Goal: Information Seeking & Learning: Learn about a topic

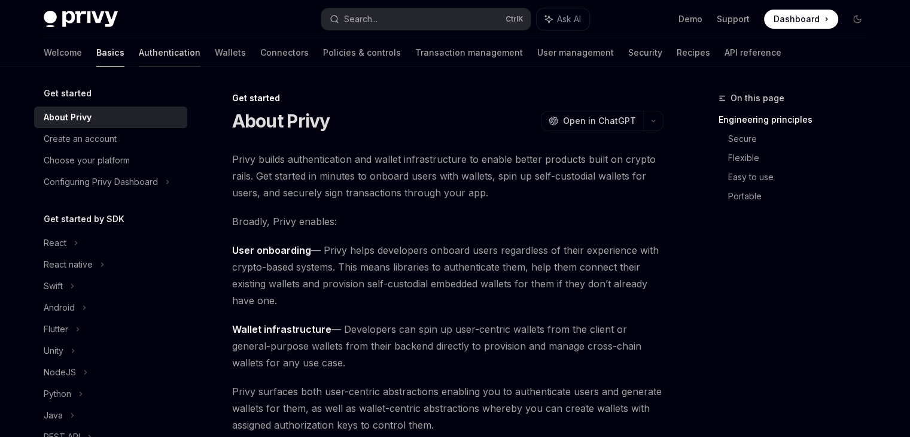
click at [139, 53] on link "Authentication" at bounding box center [170, 52] width 62 height 29
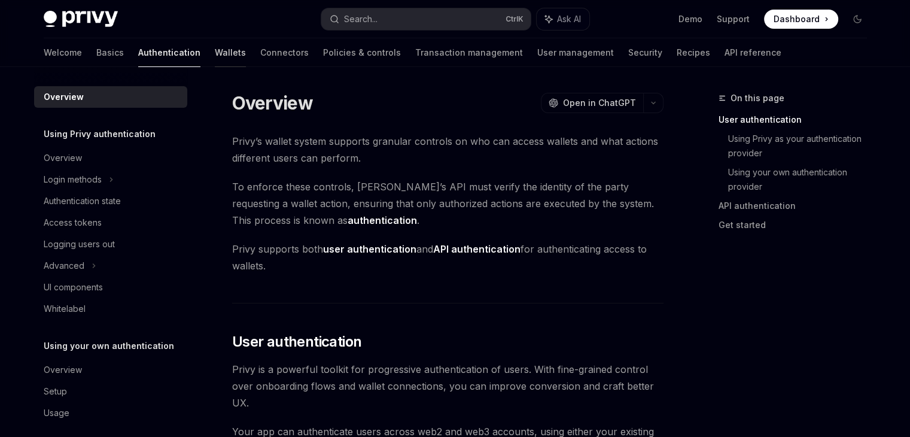
click at [215, 53] on link "Wallets" at bounding box center [230, 52] width 31 height 29
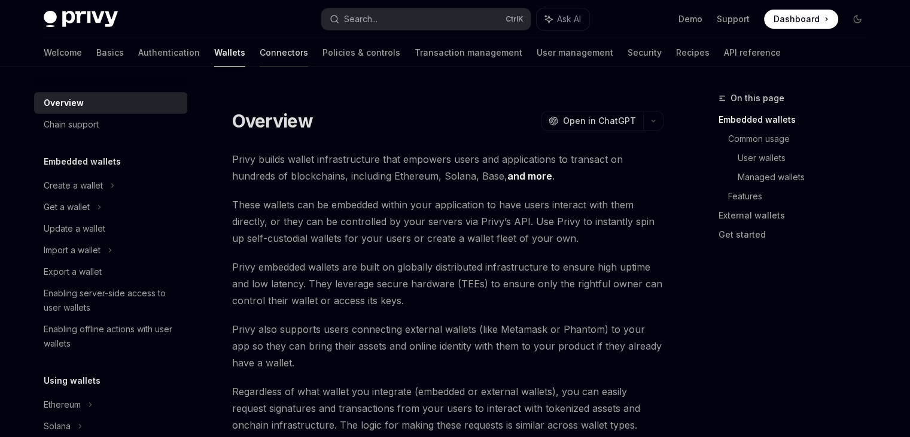
click at [260, 53] on link "Connectors" at bounding box center [284, 52] width 48 height 29
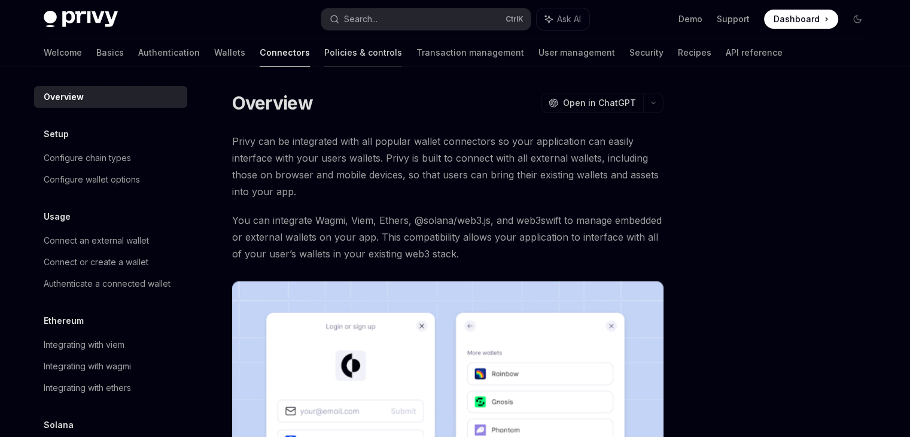
click at [324, 55] on link "Policies & controls" at bounding box center [363, 52] width 78 height 29
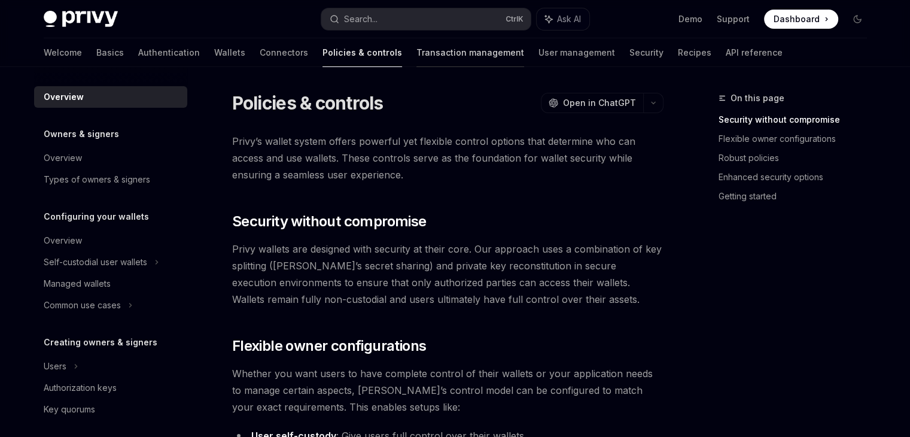
click at [417, 48] on link "Transaction management" at bounding box center [471, 52] width 108 height 29
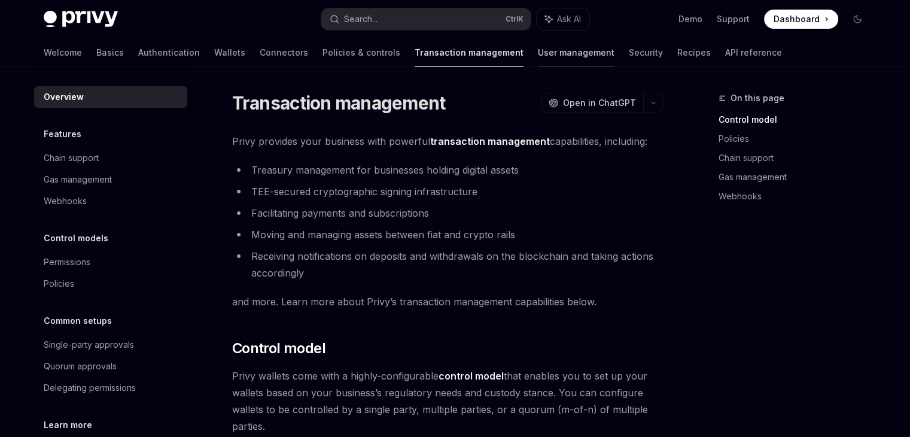
click at [538, 62] on link "User management" at bounding box center [576, 52] width 77 height 29
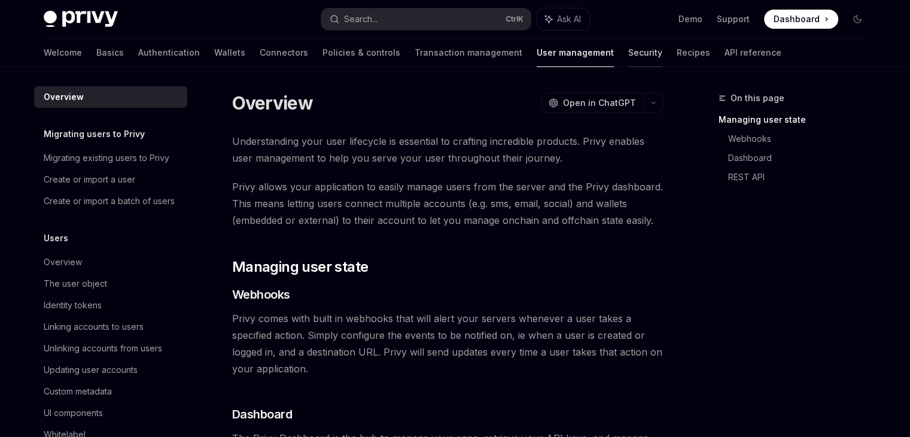
click at [628, 54] on link "Security" at bounding box center [645, 52] width 34 height 29
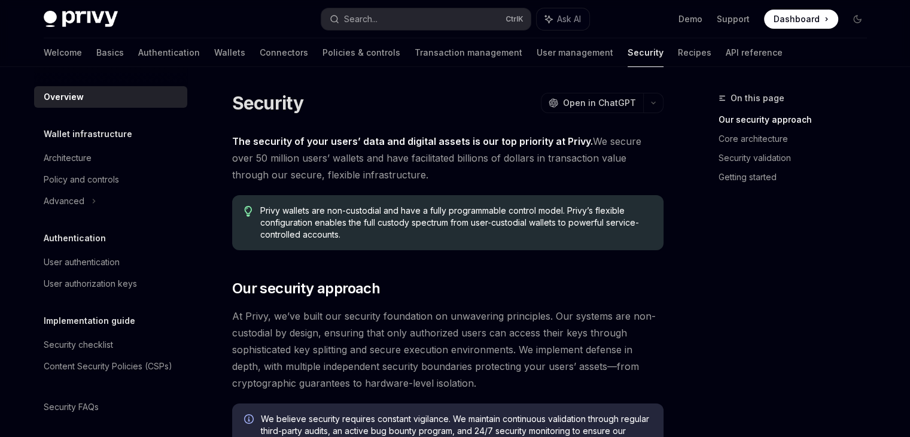
click at [643, 55] on div "Welcome Basics Authentication Wallets Connectors Policies & controls Transactio…" at bounding box center [413, 52] width 739 height 29
drag, startPoint x: 664, startPoint y: 54, endPoint x: 655, endPoint y: 52, distance: 8.6
click at [726, 53] on link "API reference" at bounding box center [754, 52] width 57 height 29
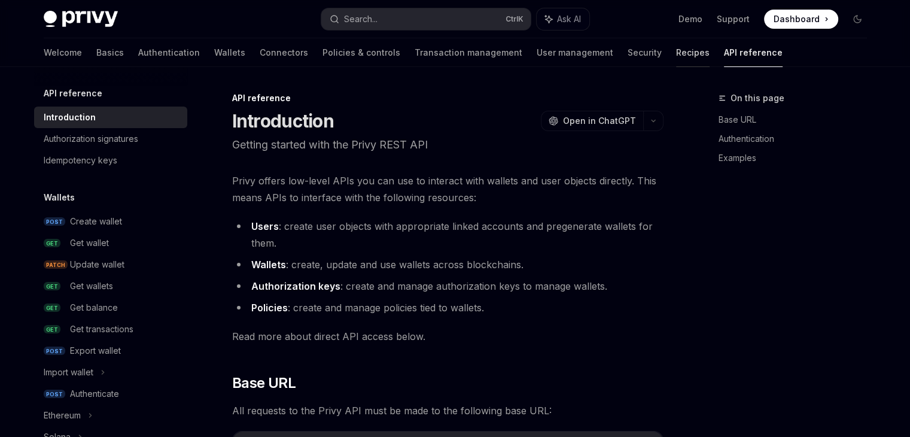
click at [676, 48] on link "Recipes" at bounding box center [693, 52] width 34 height 29
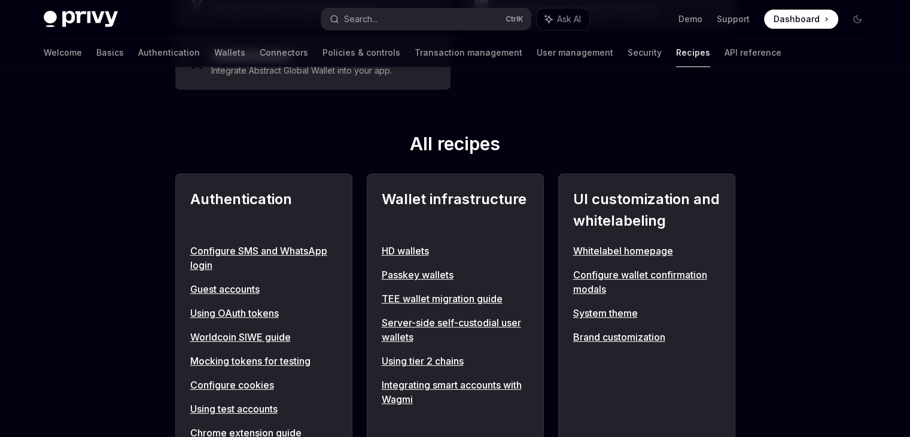
scroll to position [399, 0]
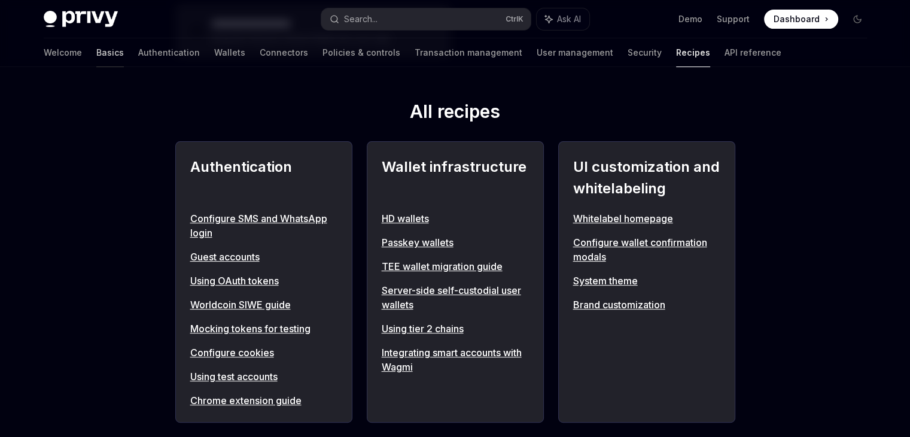
click at [96, 56] on link "Basics" at bounding box center [110, 52] width 28 height 29
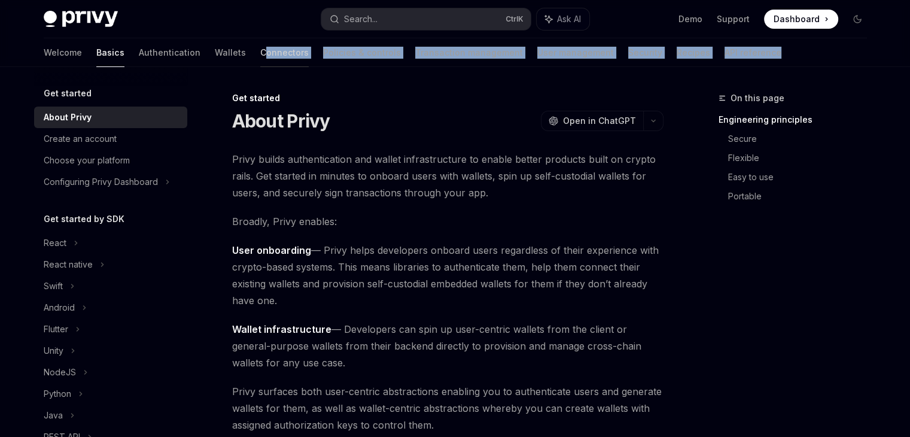
drag, startPoint x: 730, startPoint y: 53, endPoint x: 200, endPoint y: 50, distance: 529.7
click at [205, 51] on div "Welcome Basics Authentication Wallets Connectors Policies & controls Transactio…" at bounding box center [455, 52] width 881 height 29
click at [215, 47] on link "Wallets" at bounding box center [230, 52] width 31 height 29
type textarea "*"
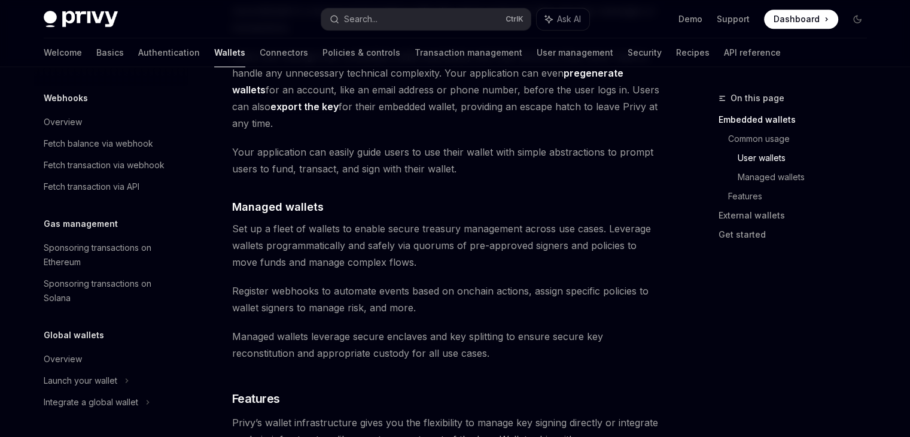
scroll to position [1037, 0]
